Goal: Transaction & Acquisition: Purchase product/service

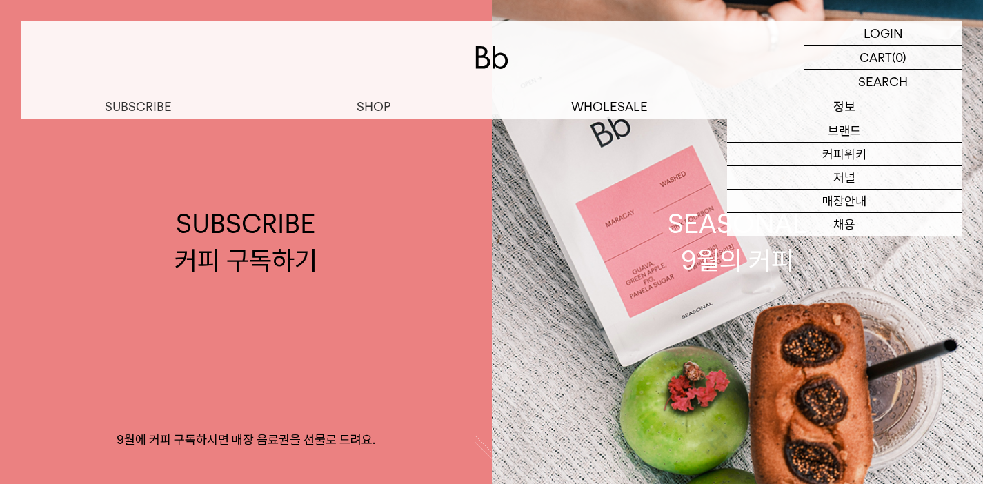
click at [833, 108] on p "정보" at bounding box center [844, 107] width 235 height 24
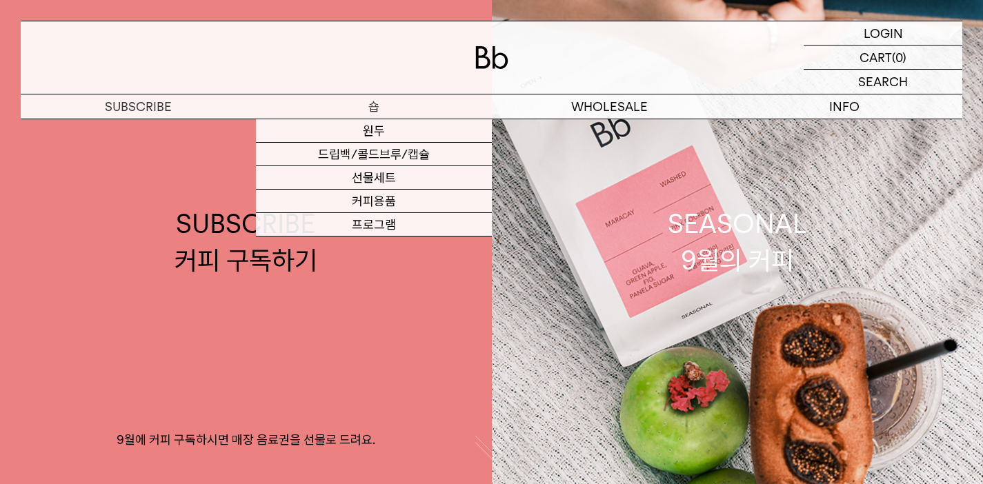
click at [408, 110] on p "숍" at bounding box center [373, 107] width 235 height 24
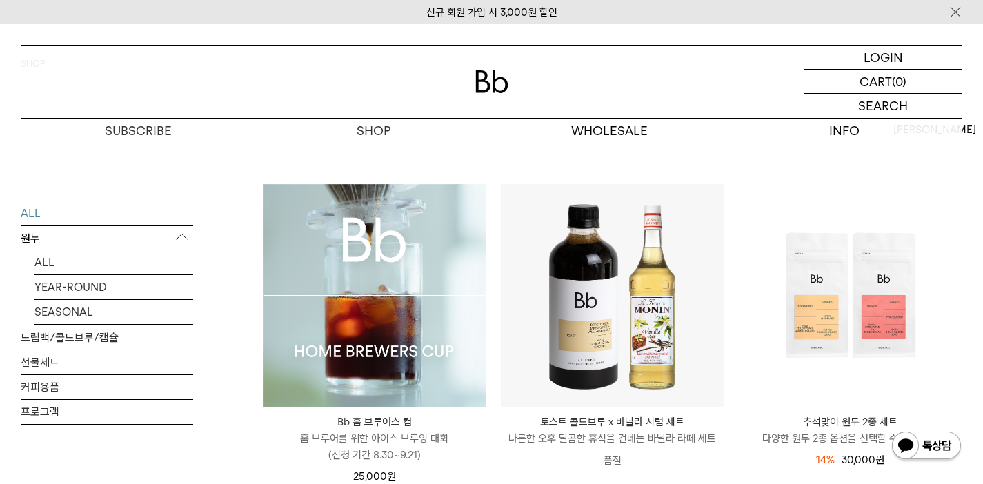
click at [425, 330] on img at bounding box center [374, 295] width 223 height 223
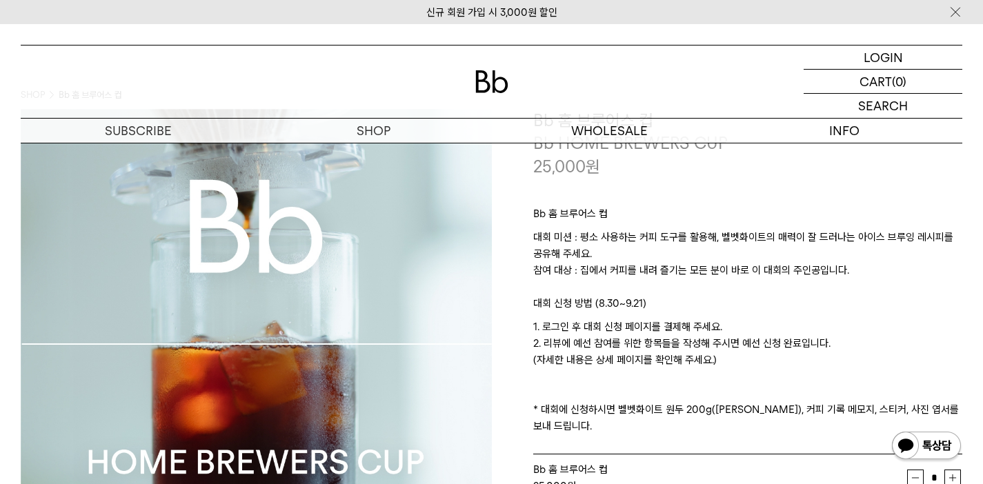
scroll to position [64, 0]
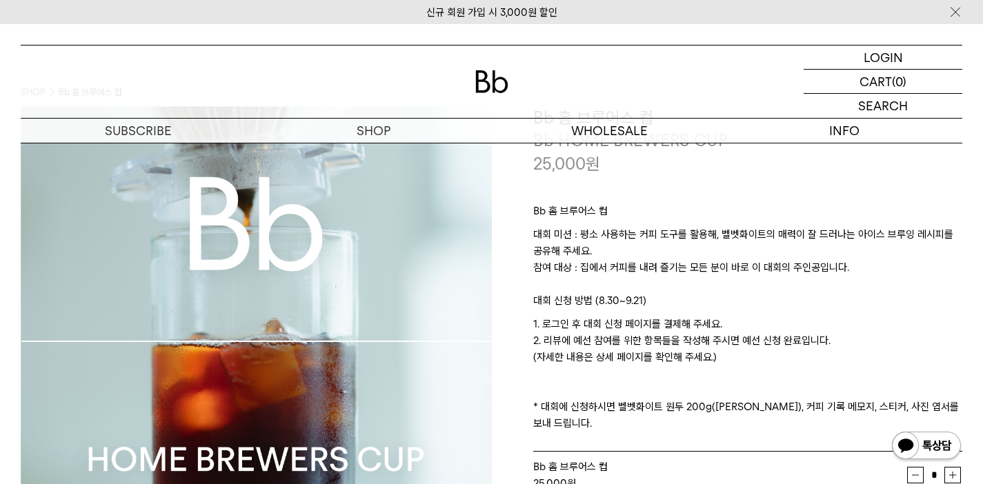
click at [638, 326] on p "1. 로그인 후 대회 신청 페이지를 결제해 주세요. 2. 리뷰에 예선 참여를 위한 항목들을 작성해 주시면 예선 신청 완료입니다. (자세한 내용…" at bounding box center [748, 374] width 430 height 116
click at [655, 356] on p "1. 로그인 후 대회 신청 페이지를 결제해 주세요. 2. 리뷰에 예선 참여를 위한 항목들을 작성해 주시면 예선 신청 완료입니다. (자세한 내용…" at bounding box center [748, 374] width 430 height 116
click at [655, 346] on p "1. 로그인 후 대회 신청 페이지를 결제해 주세요. 2. 리뷰에 예선 참여를 위한 항목들을 작성해 주시면 예선 신청 완료입니다. (자세한 내용…" at bounding box center [748, 374] width 430 height 116
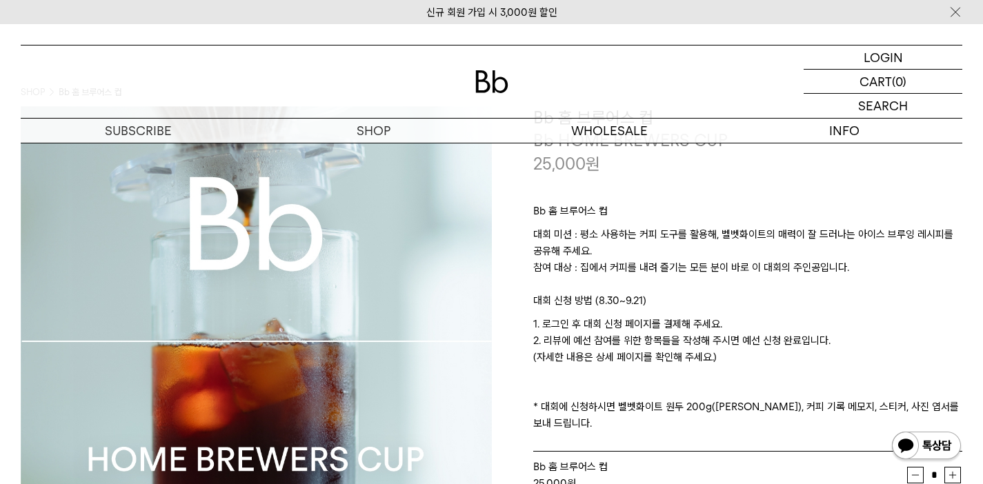
click at [617, 340] on p "1. 로그인 후 대회 신청 페이지를 결제해 주세요. 2. 리뷰에 예선 참여를 위한 항목들을 작성해 주시면 예선 신청 완료입니다. (자세한 내용…" at bounding box center [748, 374] width 430 height 116
click at [697, 343] on p "1. 로그인 후 대회 신청 페이지를 결제해 주세요. 2. 리뷰에 예선 참여를 위한 항목들을 작성해 주시면 예선 신청 완료입니다. (자세한 내용…" at bounding box center [748, 374] width 430 height 116
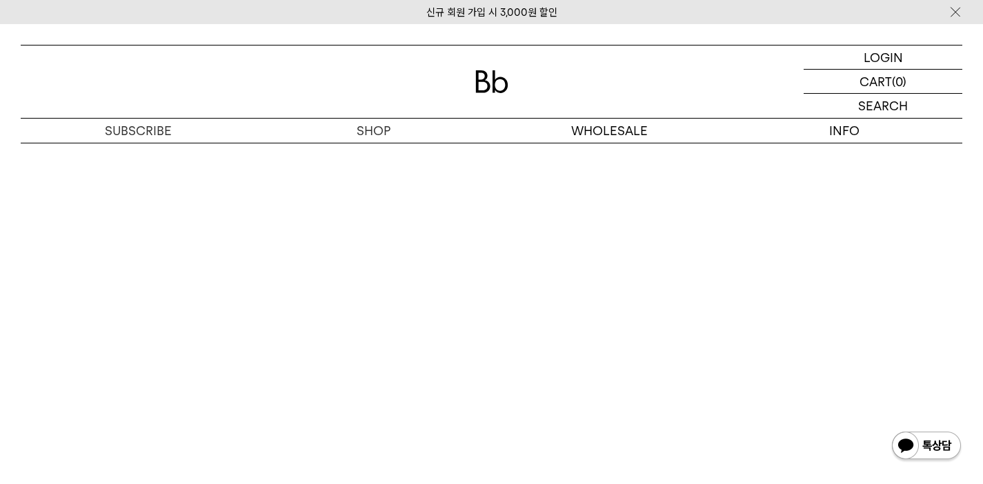
scroll to position [7868, 0]
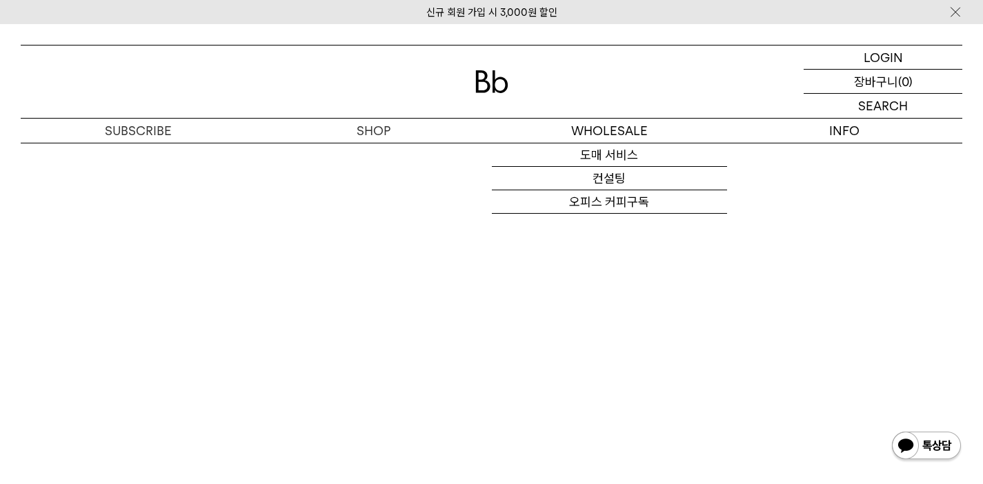
click at [858, 71] on p "장바구니" at bounding box center [876, 81] width 44 height 23
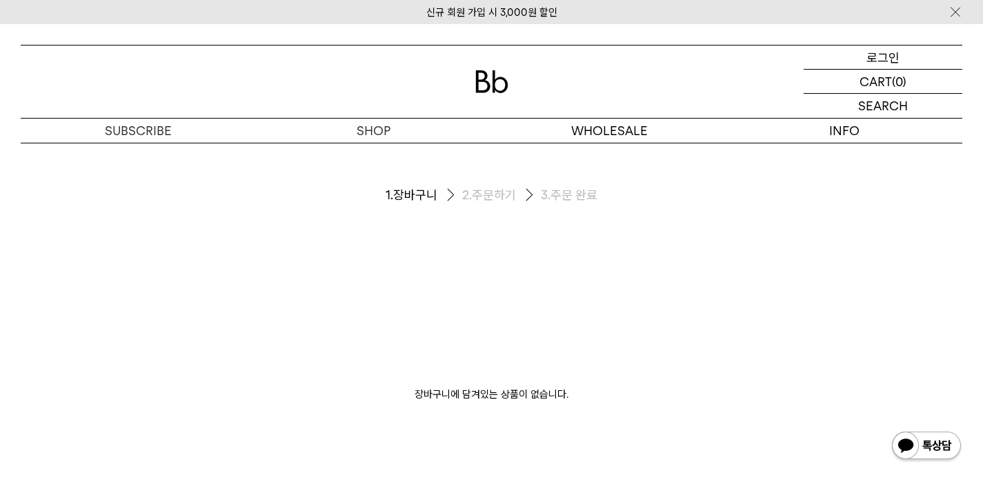
click at [864, 55] on div "LOGIN 로그인" at bounding box center [883, 57] width 159 height 23
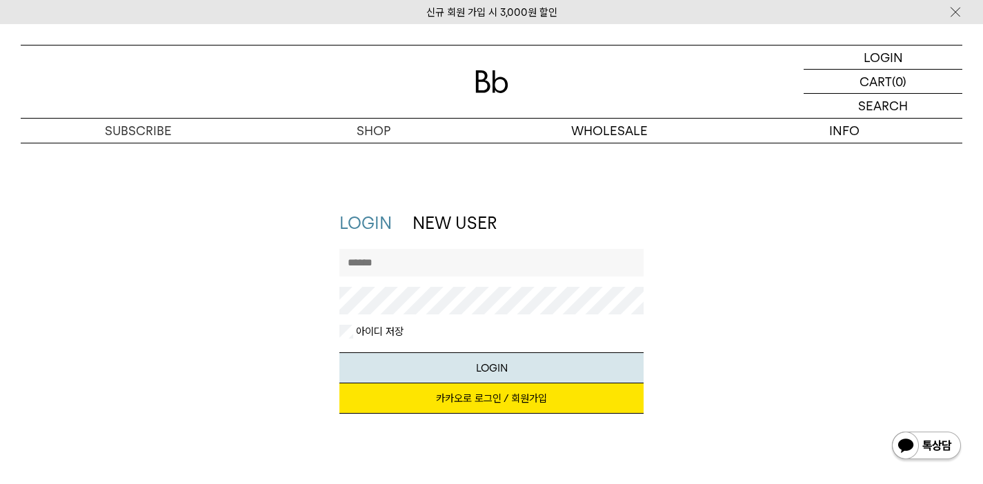
click at [501, 395] on link "카카오로 로그인 / 회원가입" at bounding box center [491, 399] width 305 height 30
